Goal: Communication & Community: Answer question/provide support

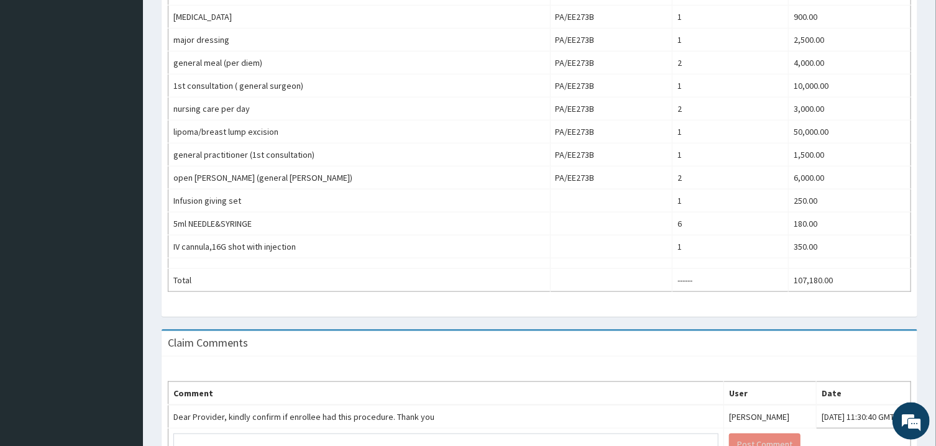
scroll to position [658, 0]
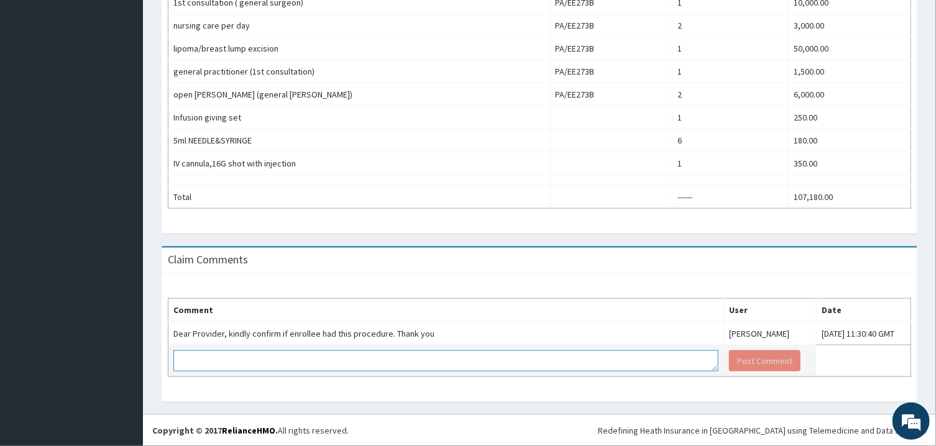
click at [322, 358] on textarea at bounding box center [445, 360] width 545 height 21
type textarea "PATIENT HAVE BEEN BOOKED, NOT DONE YET."
click at [736, 362] on button "Post Comment" at bounding box center [764, 360] width 71 height 21
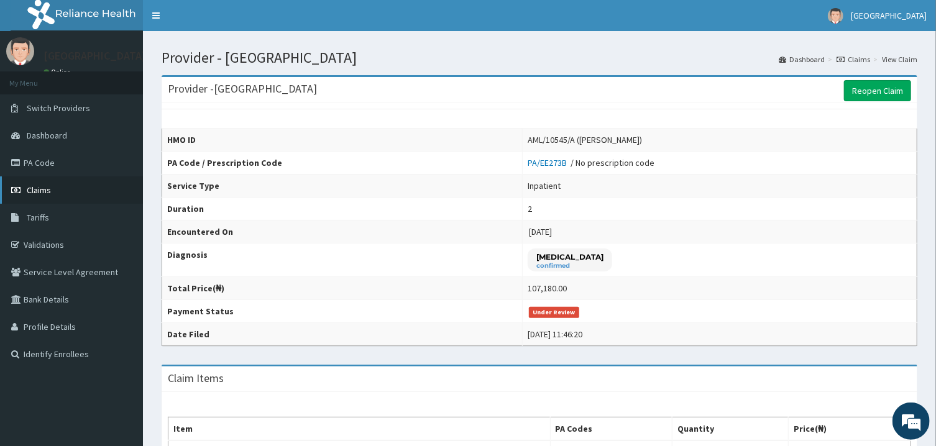
click at [71, 186] on link "Claims" at bounding box center [71, 189] width 143 height 27
